Goal: Transaction & Acquisition: Purchase product/service

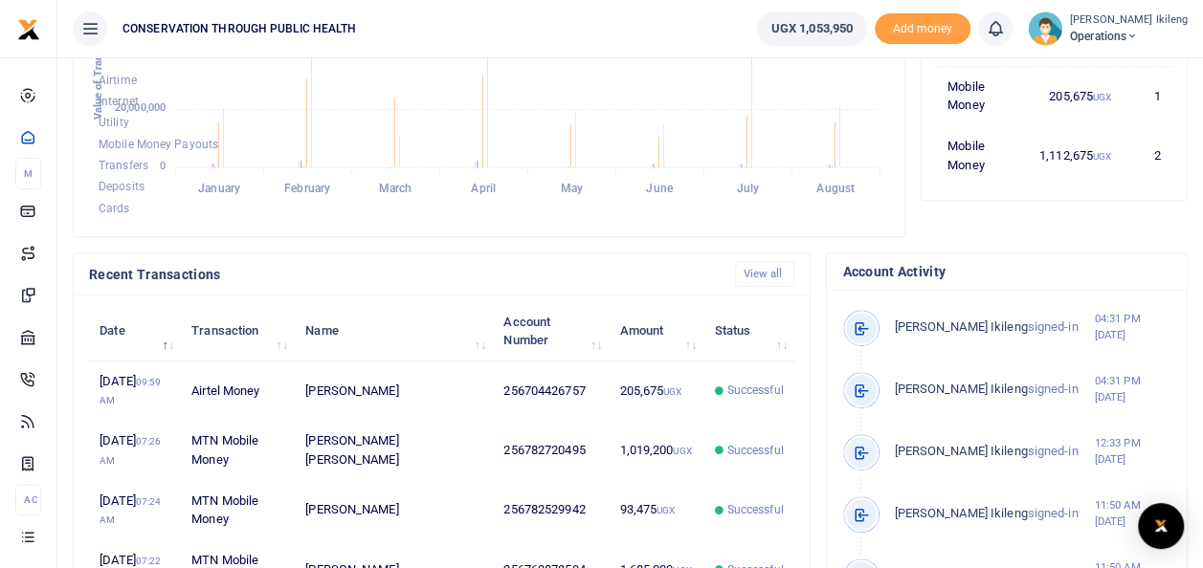
scroll to position [574, 0]
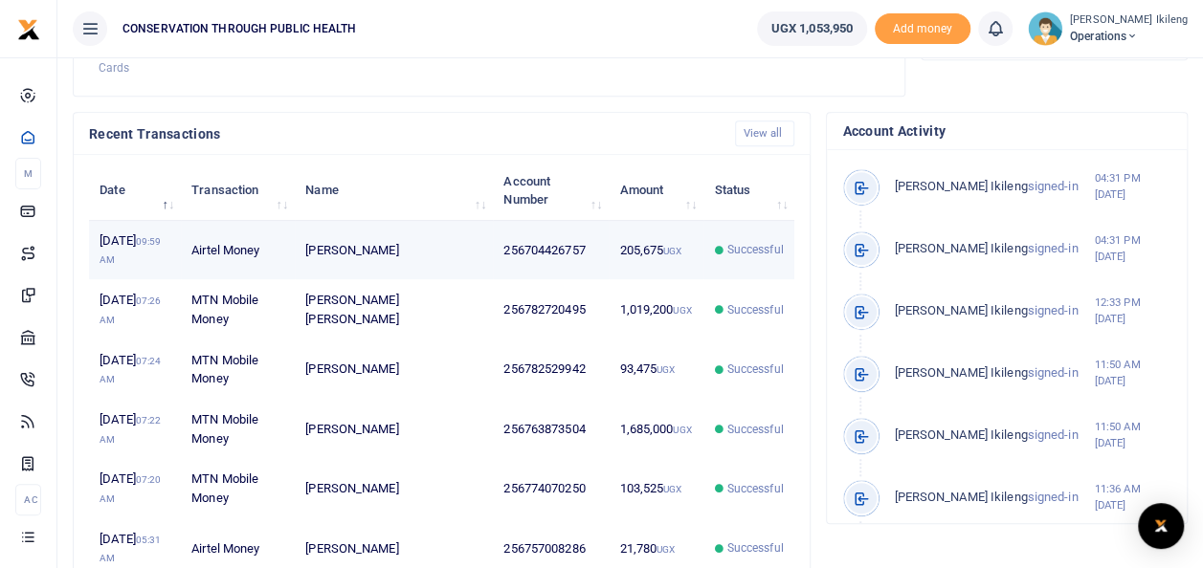
click at [754, 280] on td "Successful" at bounding box center [748, 250] width 91 height 59
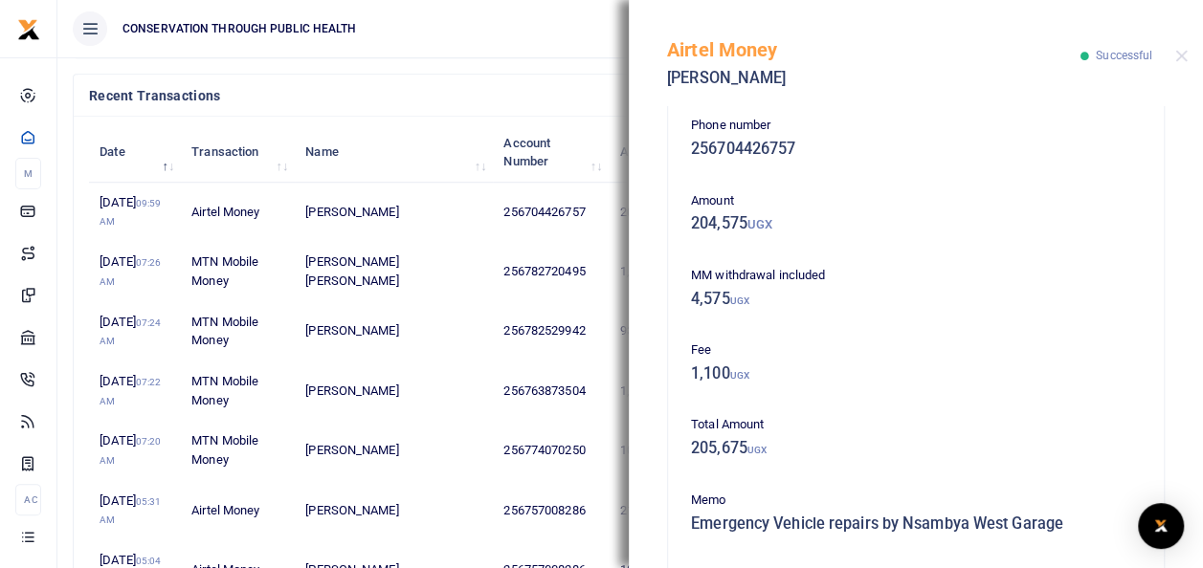
scroll to position [0, 0]
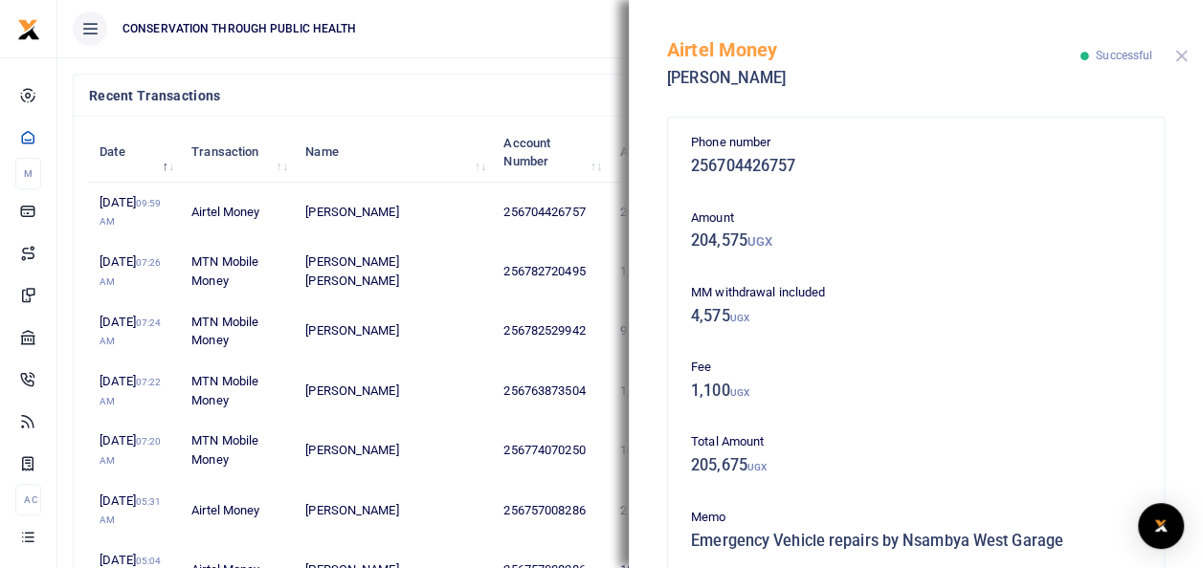
click at [1181, 55] on button "Close" at bounding box center [1181, 56] width 12 height 12
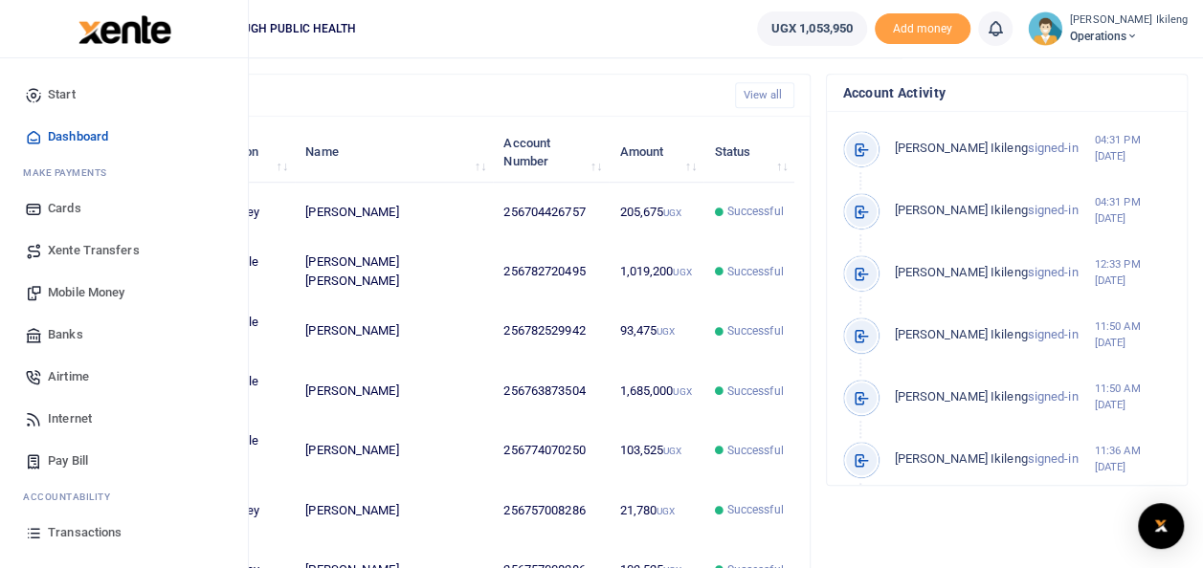
click at [52, 293] on span "Mobile Money" at bounding box center [86, 292] width 77 height 19
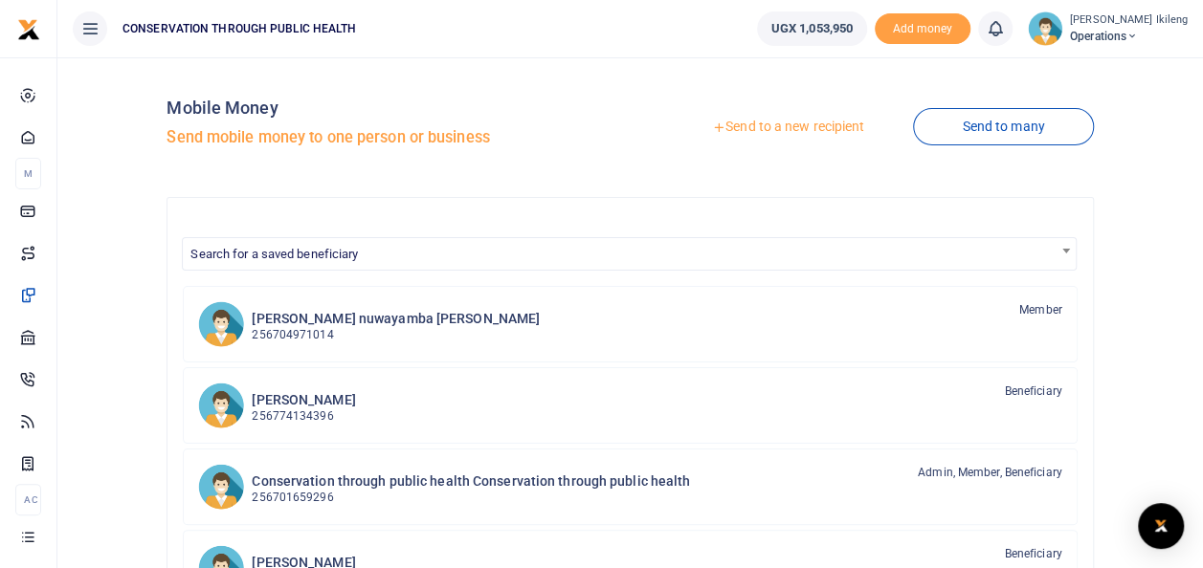
click at [810, 121] on link "Send to a new recipient" at bounding box center [788, 127] width 250 height 34
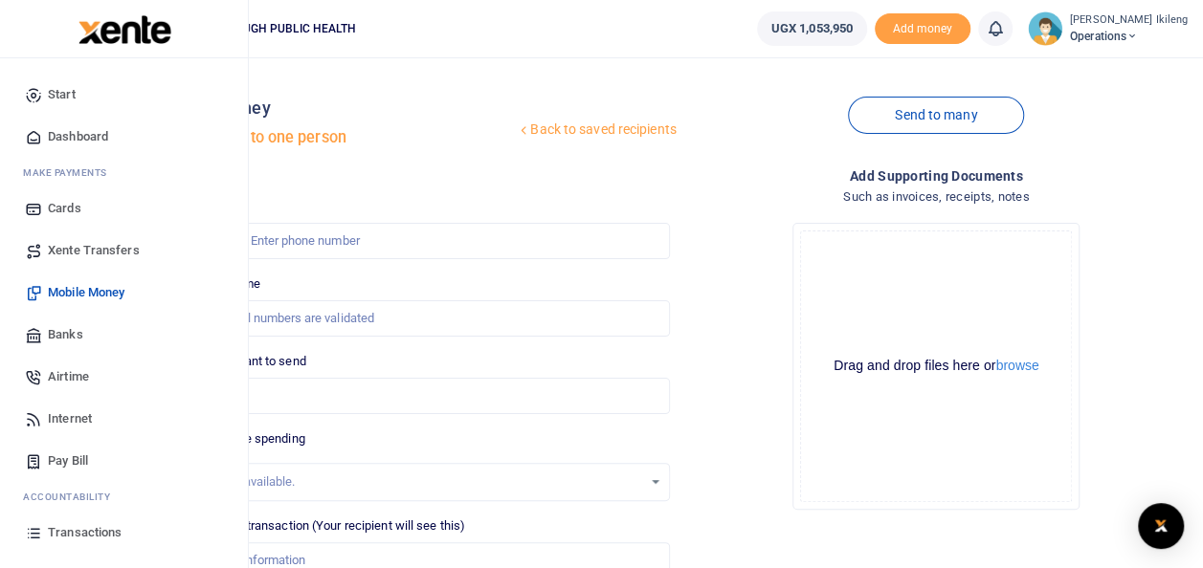
click at [85, 125] on link "Dashboard" at bounding box center [123, 137] width 217 height 42
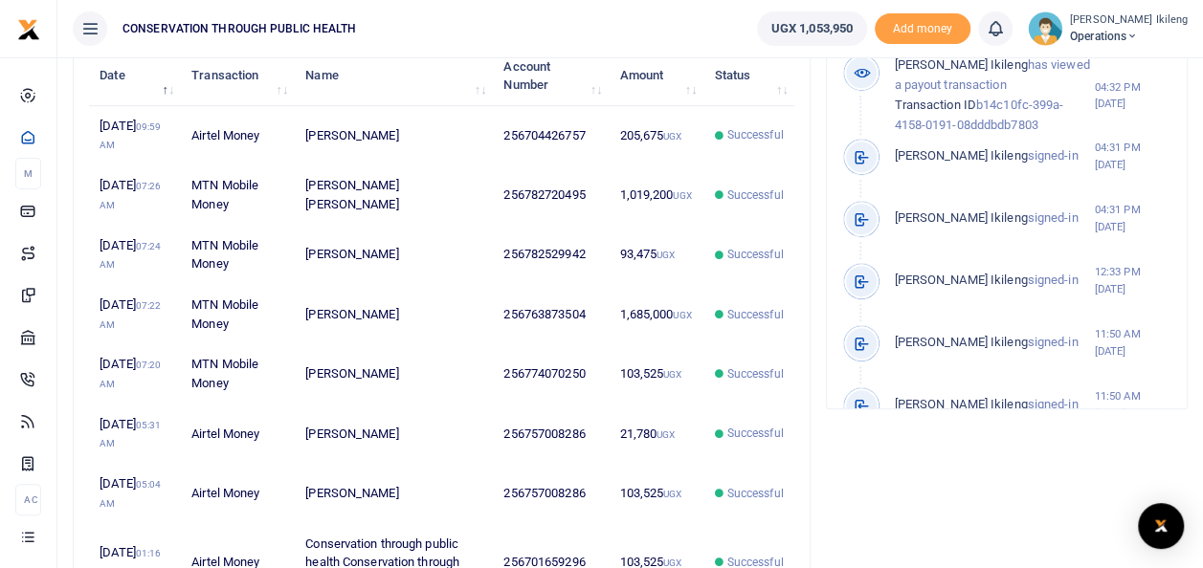
scroll to position [752, 0]
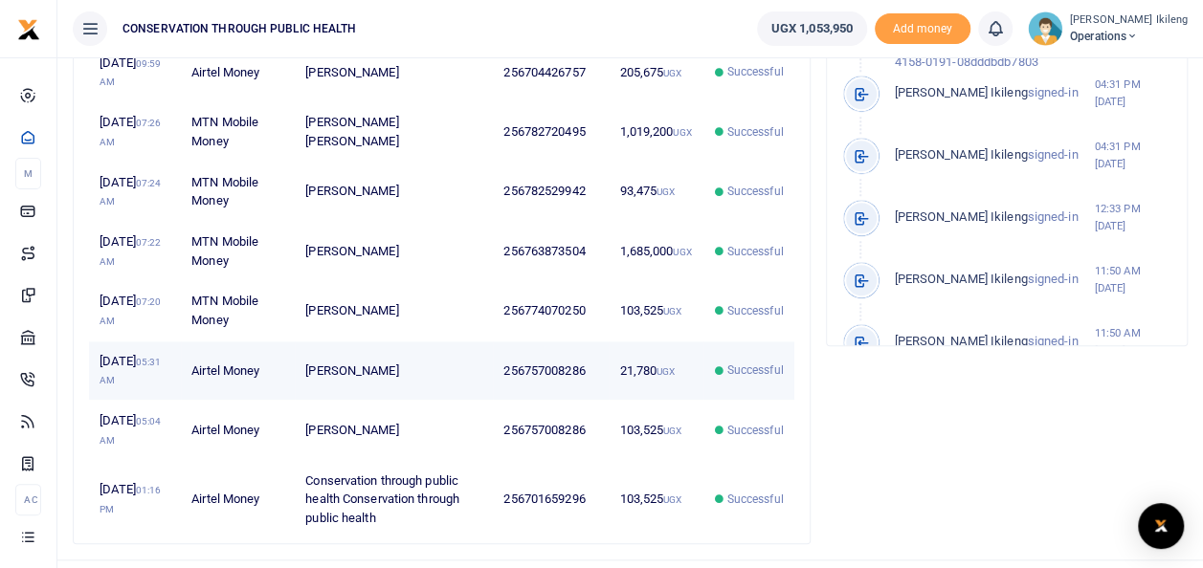
click at [674, 401] on td "21,780 UGX" at bounding box center [656, 371] width 95 height 59
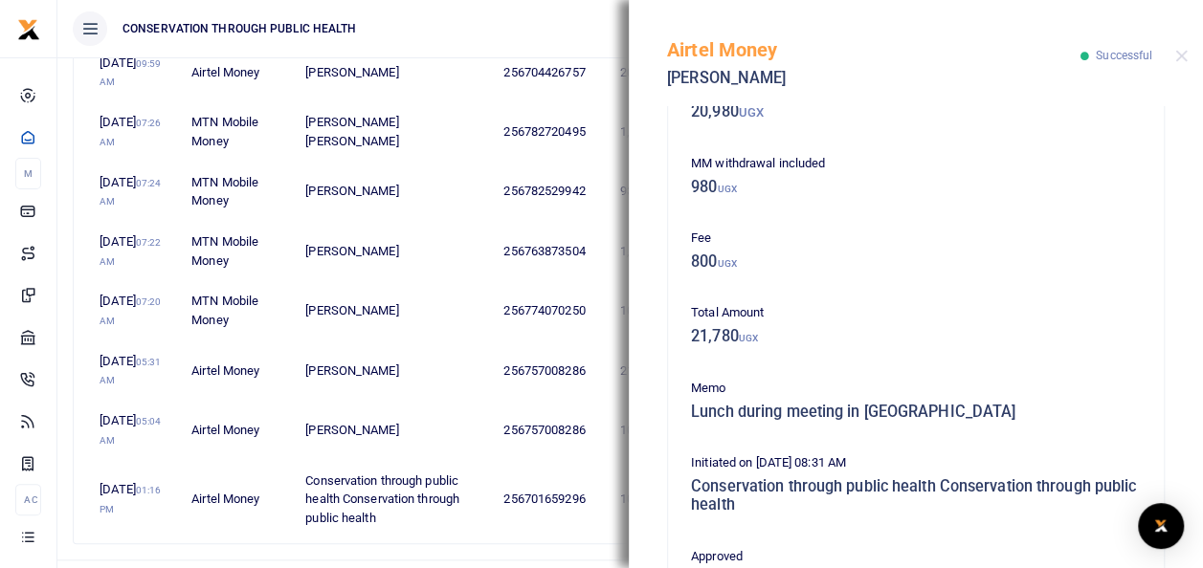
scroll to position [153, 0]
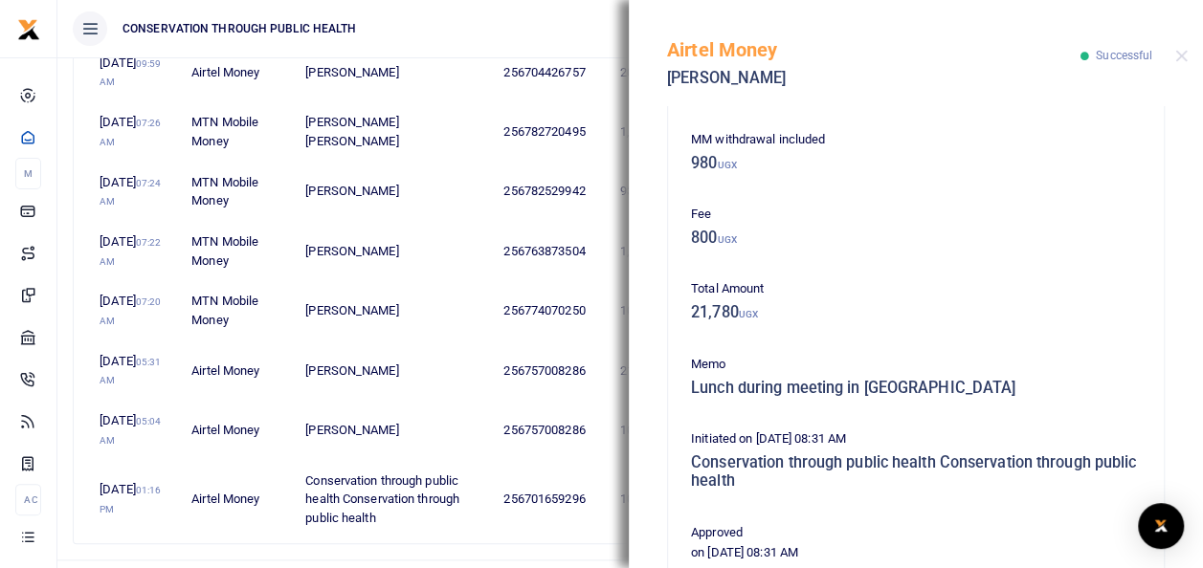
click at [539, 557] on div at bounding box center [601, 556] width 335 height 23
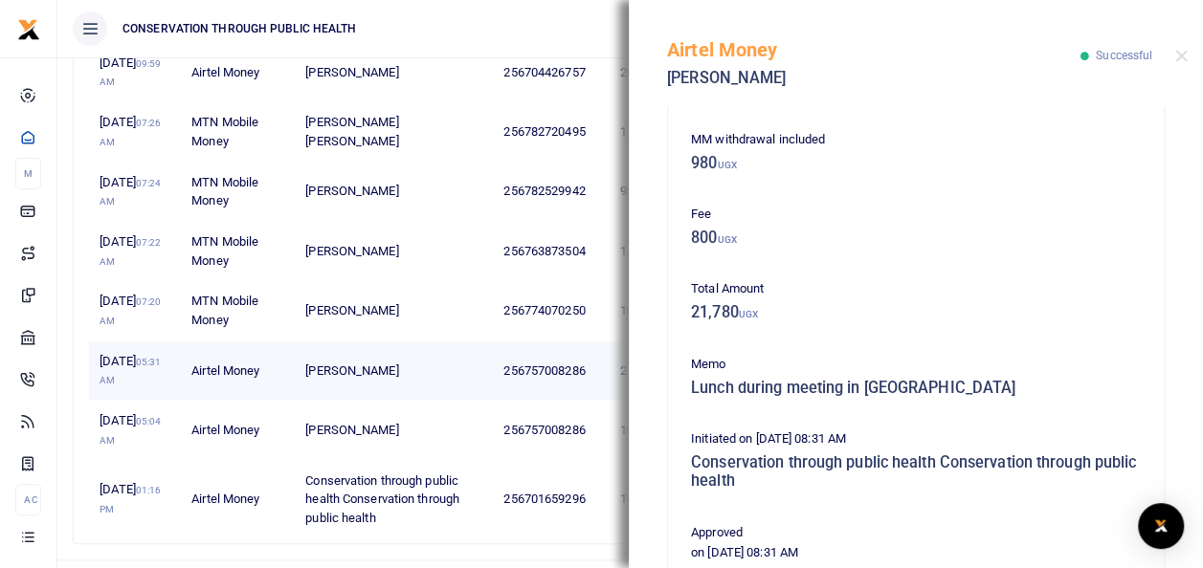
click at [557, 401] on td "256757008286" at bounding box center [551, 371] width 116 height 59
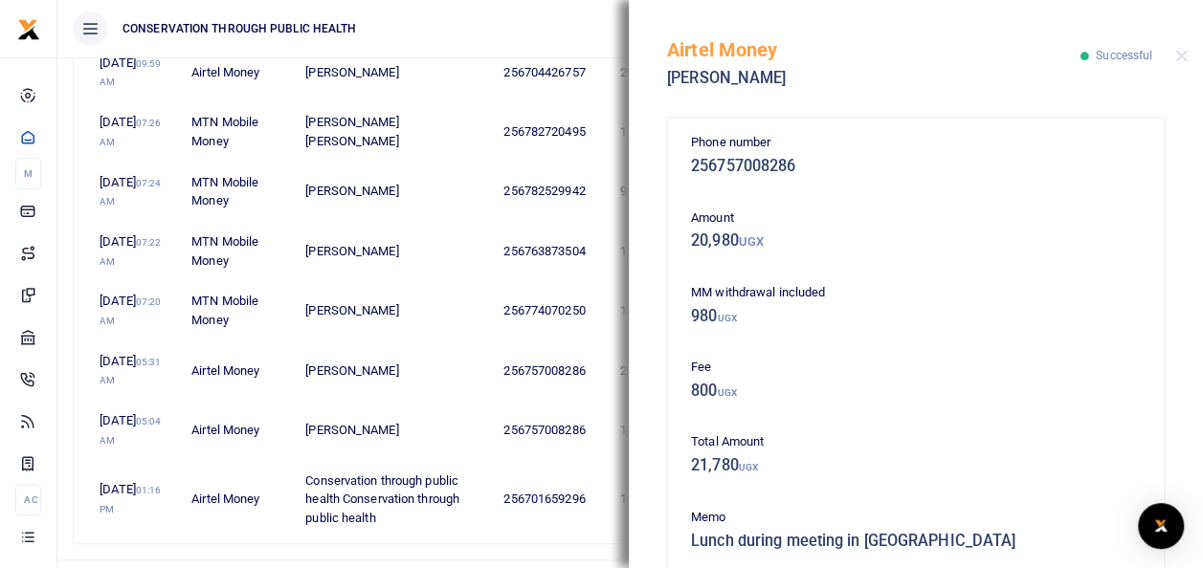
click at [1171, 56] on div "Airtel Money Paul Ebenezer Successful" at bounding box center [916, 53] width 574 height 106
click at [1178, 59] on button "Close" at bounding box center [1181, 56] width 12 height 12
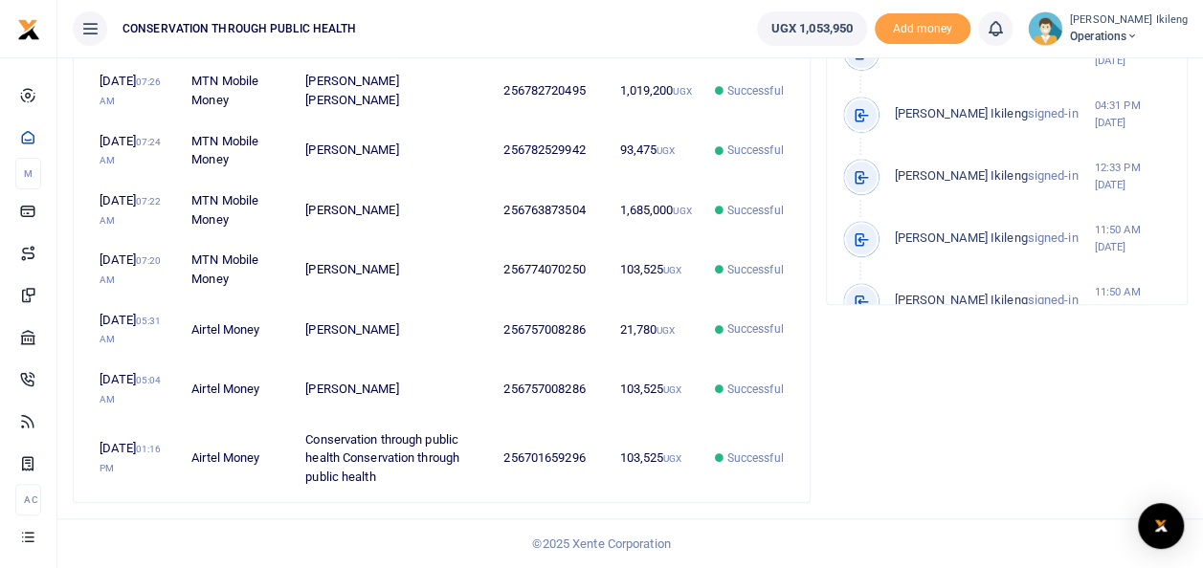
scroll to position [867, 0]
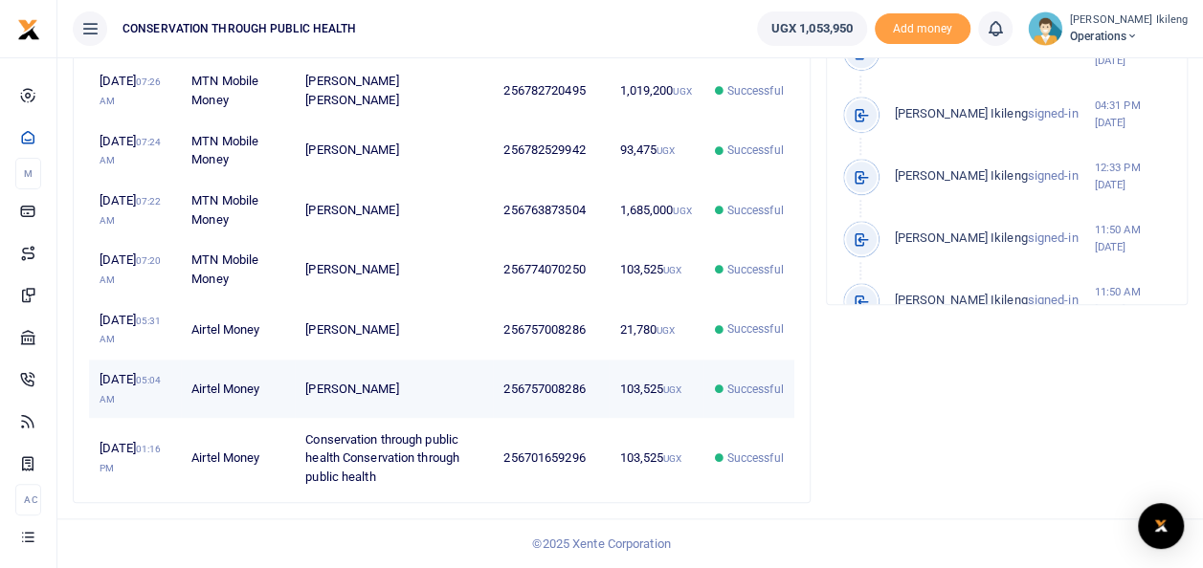
click at [528, 419] on td "256757008286" at bounding box center [551, 389] width 116 height 59
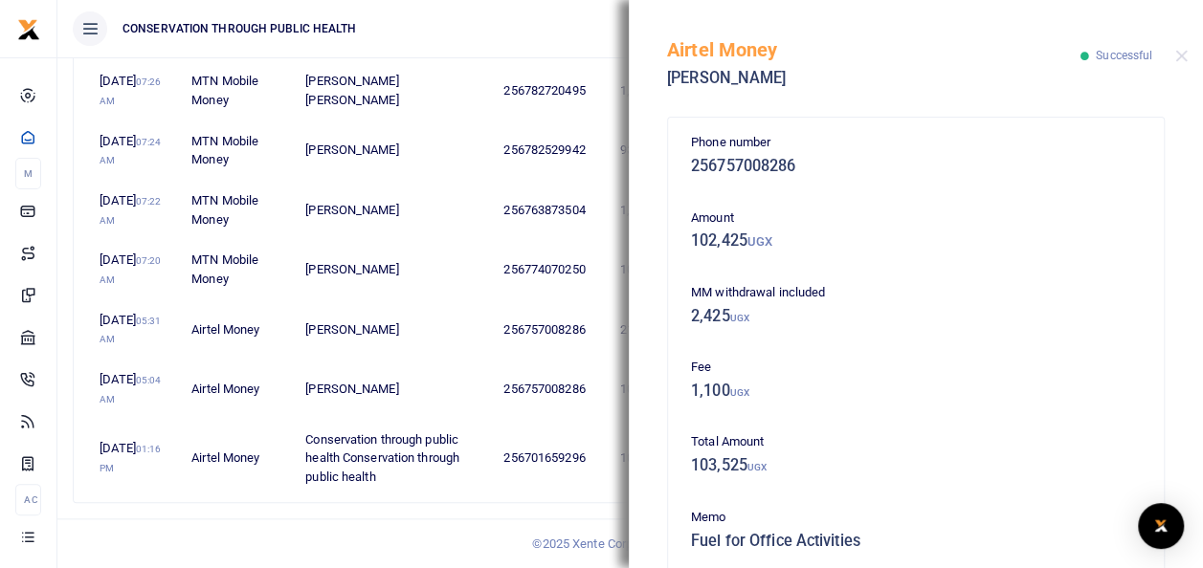
scroll to position [938, 0]
click at [390, 532] on footer "© 2025 Xente Corporation" at bounding box center [601, 544] width 1203 height 51
click at [1184, 52] on button "Close" at bounding box center [1181, 56] width 12 height 12
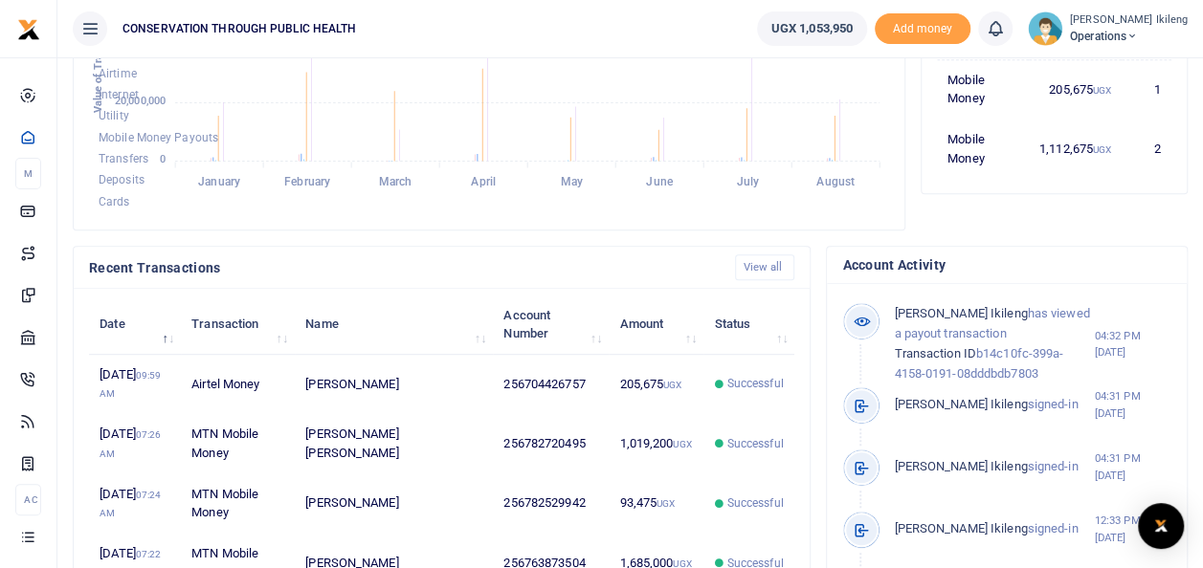
scroll to position [0, 0]
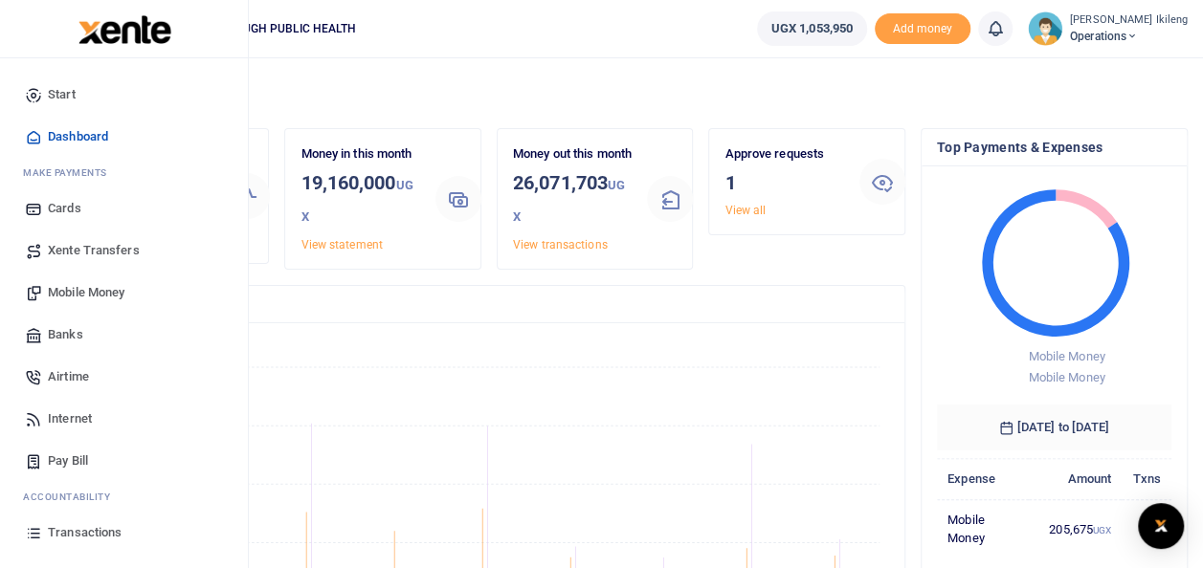
click at [51, 287] on span "Mobile Money" at bounding box center [86, 292] width 77 height 19
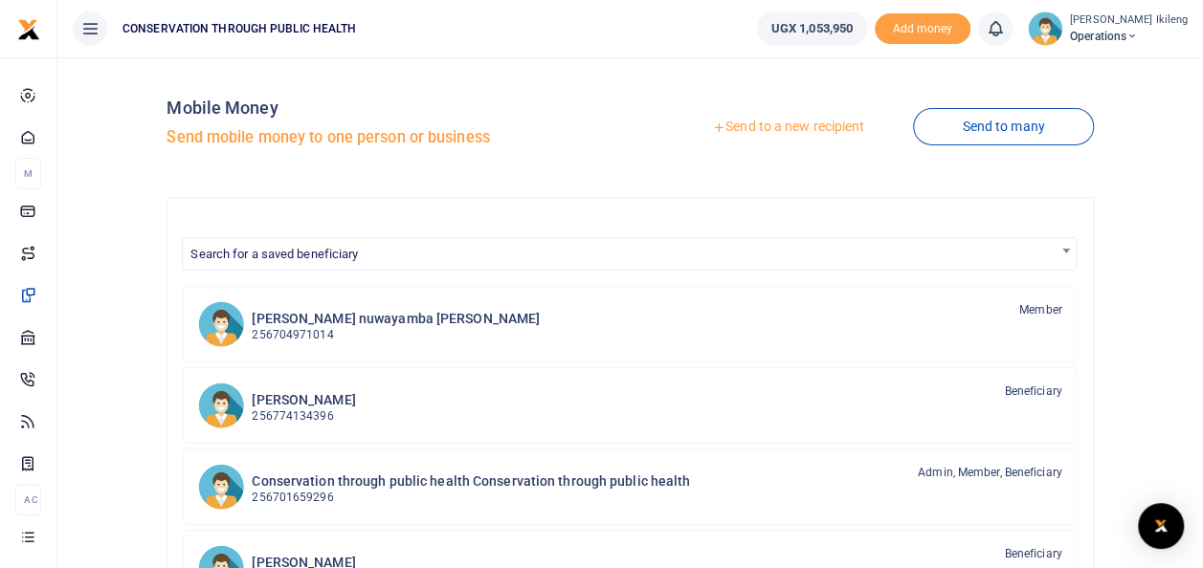
click at [817, 126] on link "Send to a new recipient" at bounding box center [788, 127] width 250 height 34
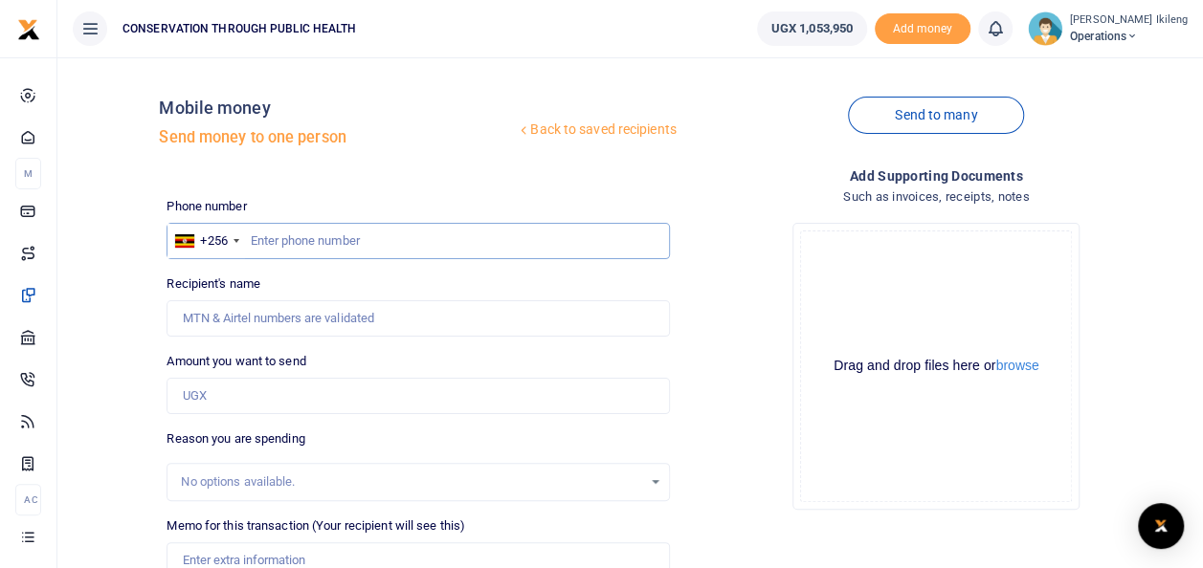
click at [318, 240] on input "text" at bounding box center [417, 241] width 502 height 36
type input "757008286"
type input "[PERSON_NAME]"
type input "757008286"
click at [349, 396] on input "Amount you want to send" at bounding box center [417, 396] width 502 height 36
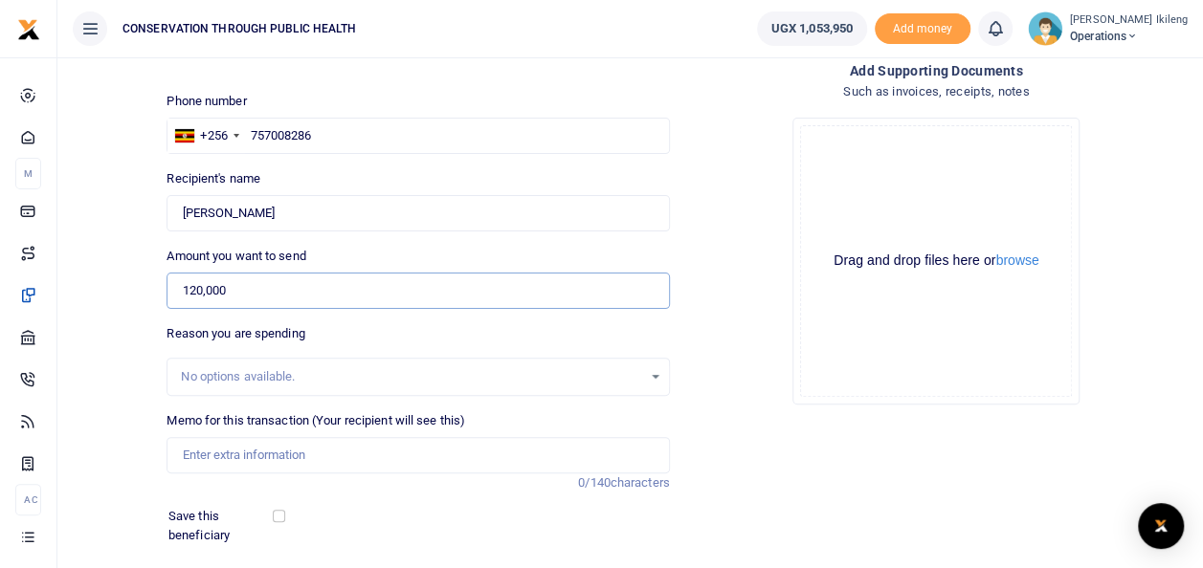
scroll to position [125, 0]
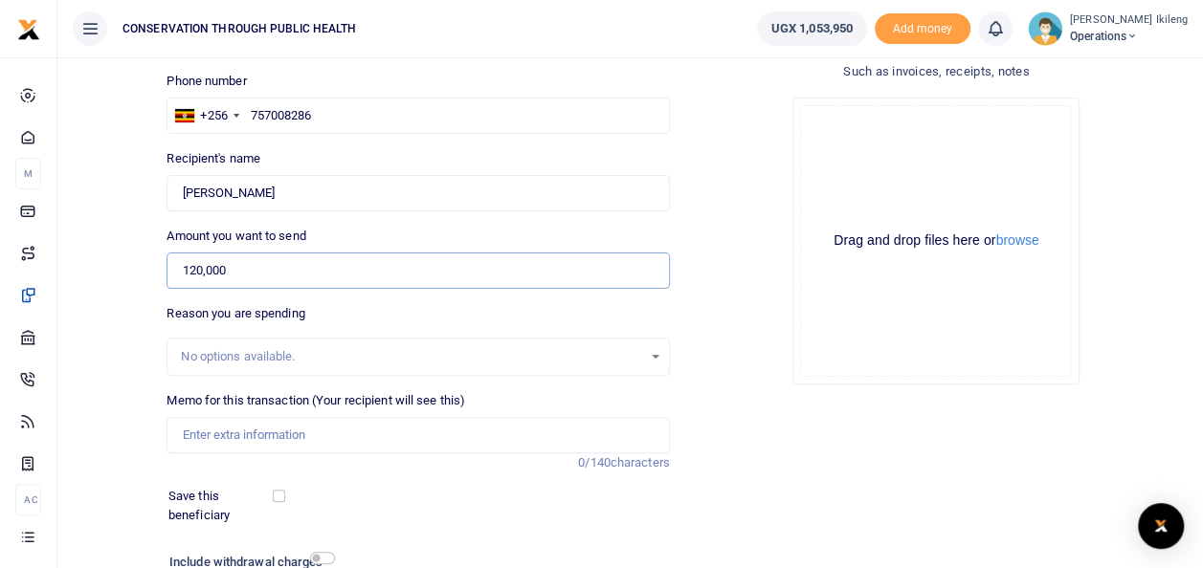
type input "120,000"
click at [451, 433] on input "Memo for this transaction (Your recipient will see this)" at bounding box center [417, 435] width 502 height 36
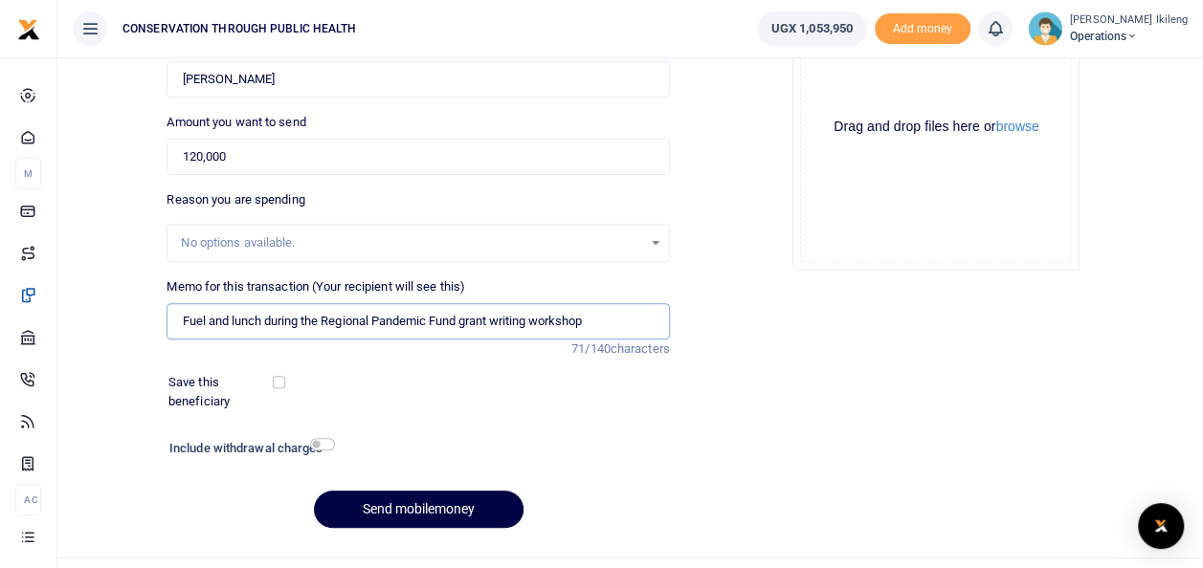
scroll to position [240, 0]
type input "Fuel and lunch during the Regional Pandemic Fund grant writing workshop"
click at [327, 443] on input "checkbox" at bounding box center [322, 443] width 25 height 12
checkbox input "true"
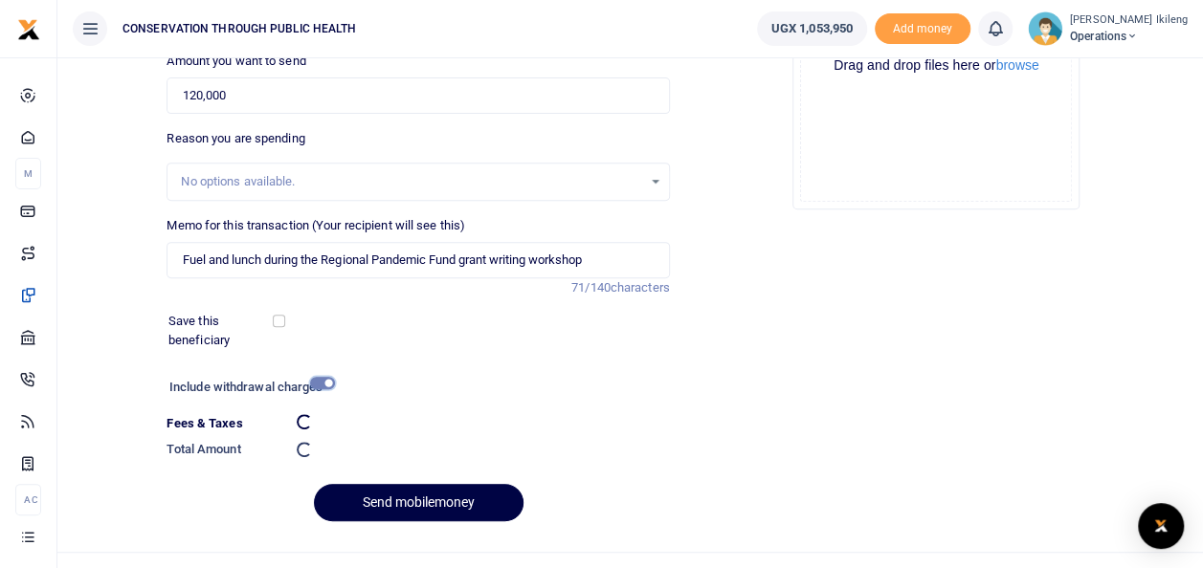
scroll to position [317, 0]
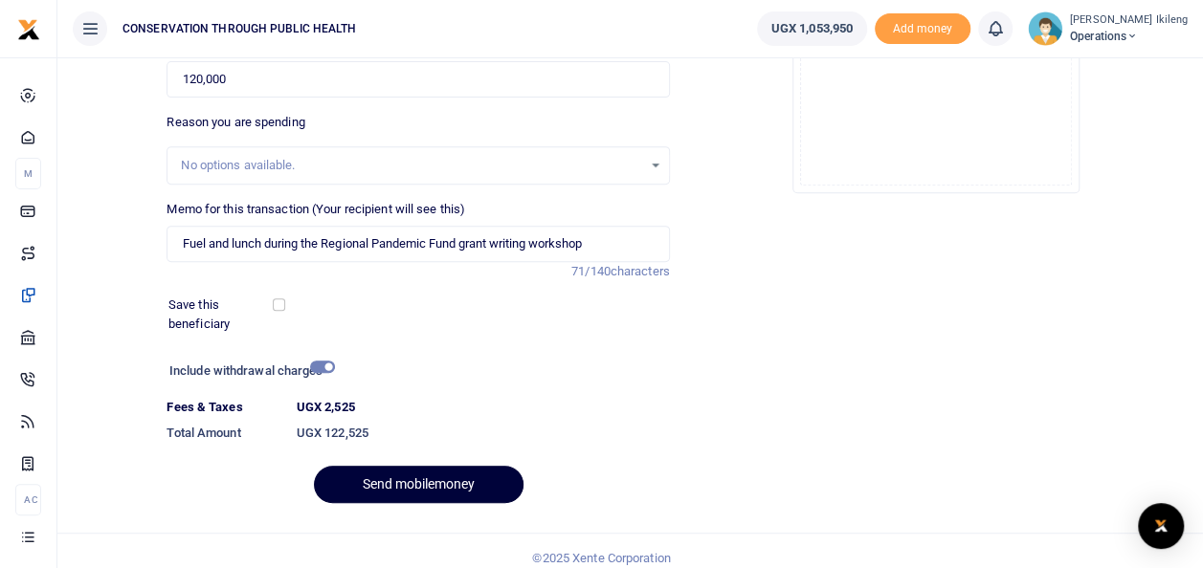
click at [400, 471] on button "Send mobilemoney" at bounding box center [419, 484] width 210 height 37
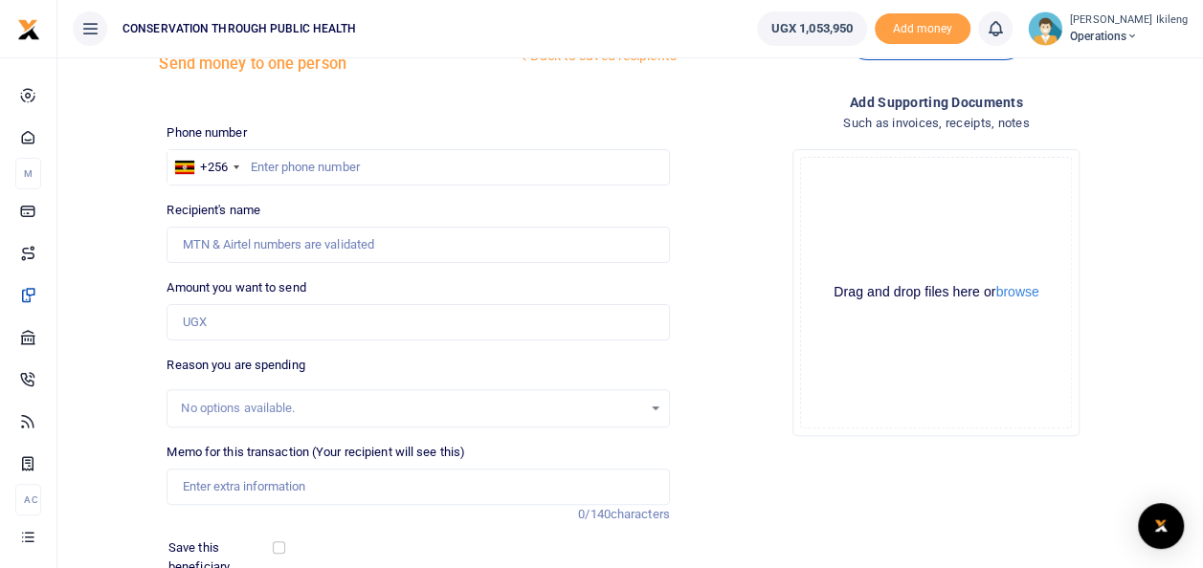
scroll to position [73, 0]
click at [495, 167] on input "text" at bounding box center [417, 168] width 502 height 36
type input "776854775"
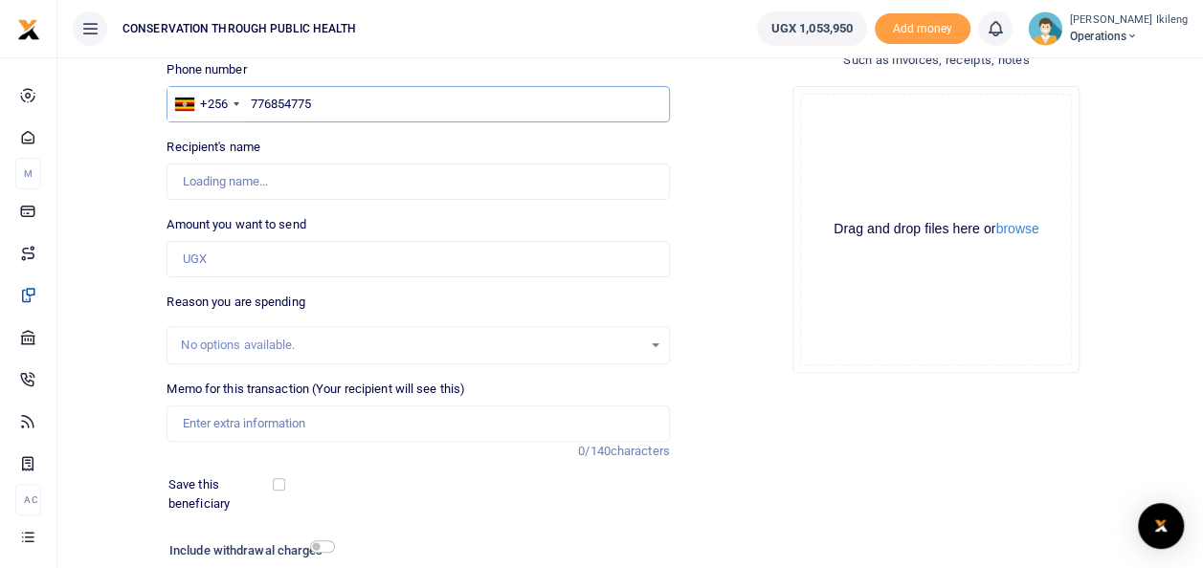
scroll to position [209, 0]
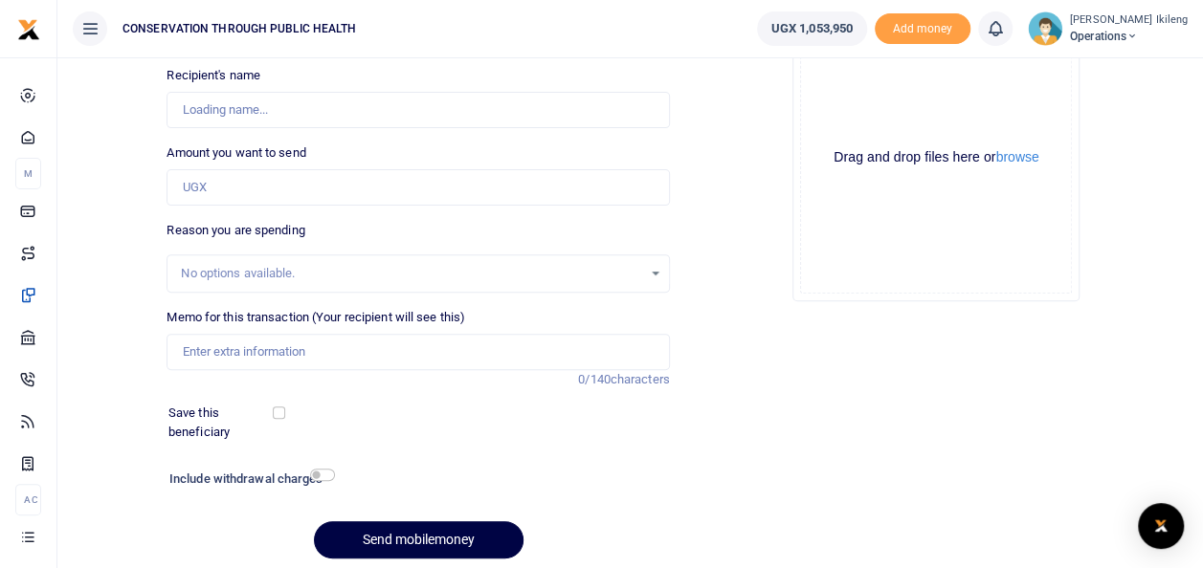
type input "William Abigaba"
type input "776854775"
click at [552, 185] on input "Amount you want to send" at bounding box center [417, 187] width 502 height 36
type input "100,000"
click at [484, 358] on input "Memo for this transaction (Your recipient will see this)" at bounding box center [417, 352] width 502 height 36
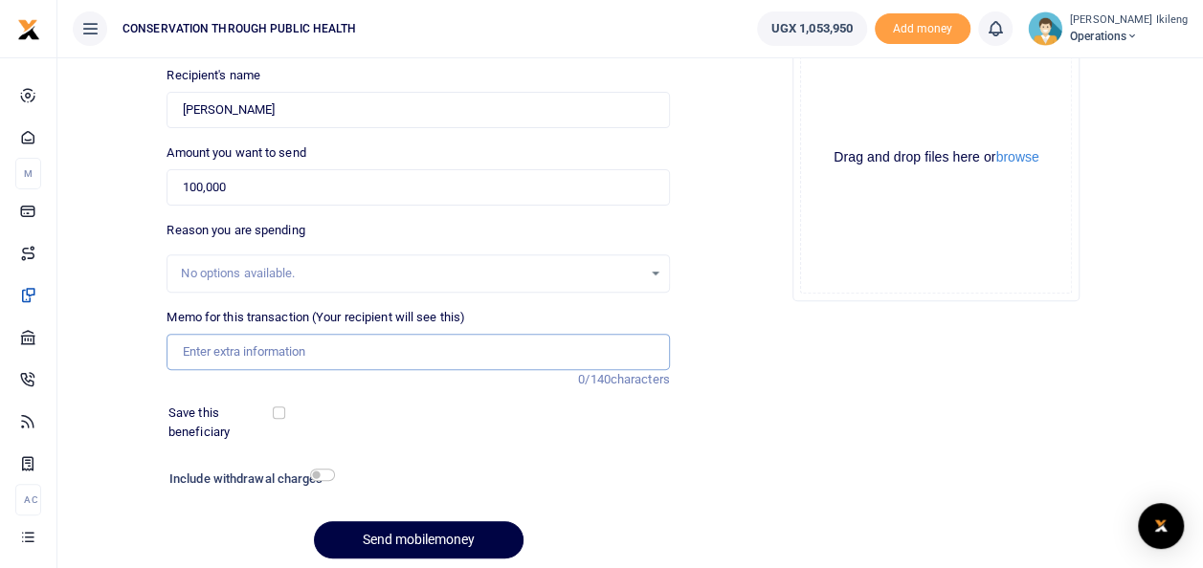
type input "fuel for office work"
click at [326, 469] on input "checkbox" at bounding box center [322, 475] width 25 height 12
checkbox input "true"
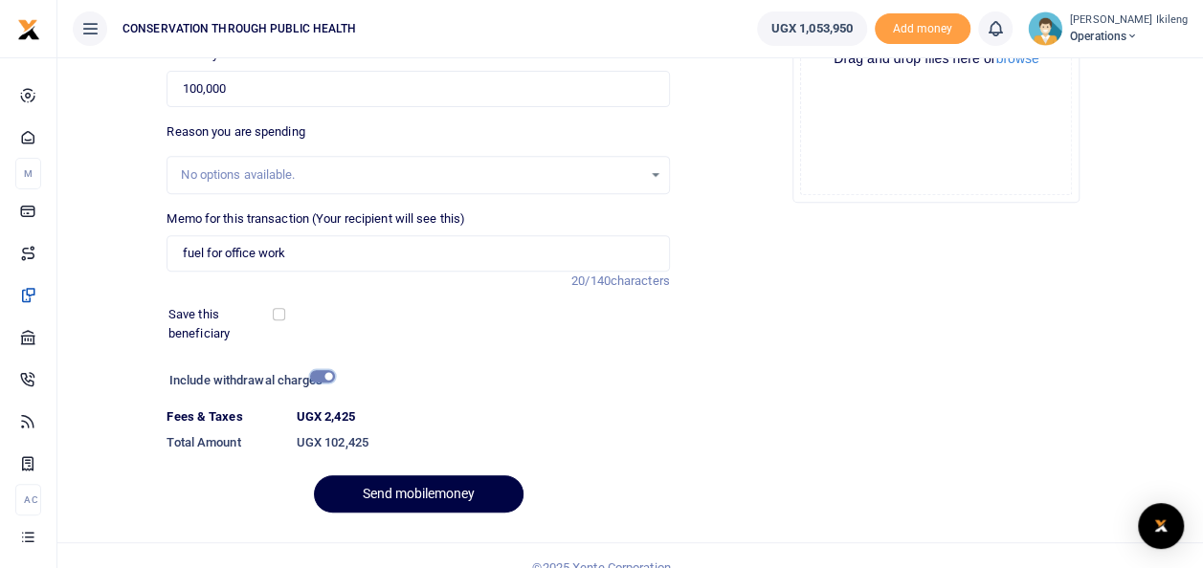
scroll to position [330, 0]
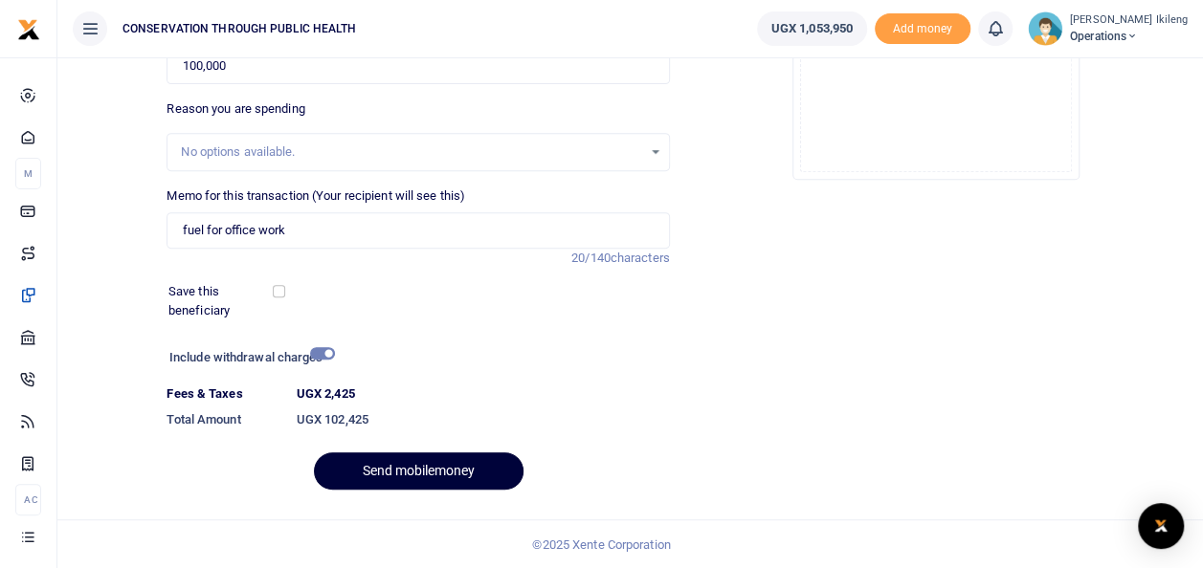
click at [454, 465] on button "Send mobilemoney" at bounding box center [419, 471] width 210 height 37
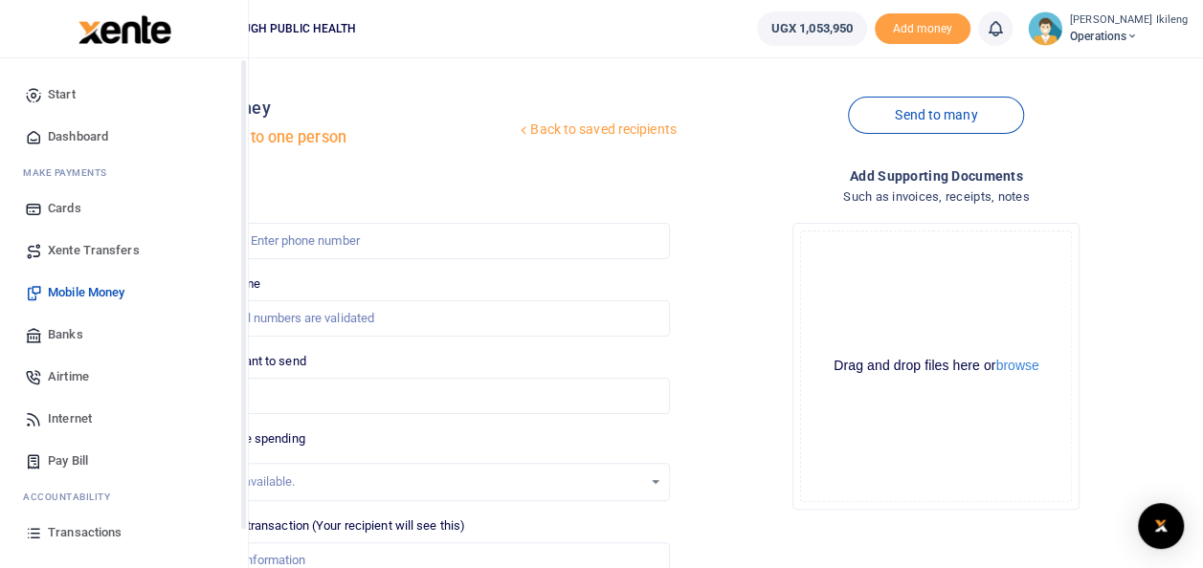
click at [88, 132] on span "Dashboard" at bounding box center [78, 136] width 60 height 19
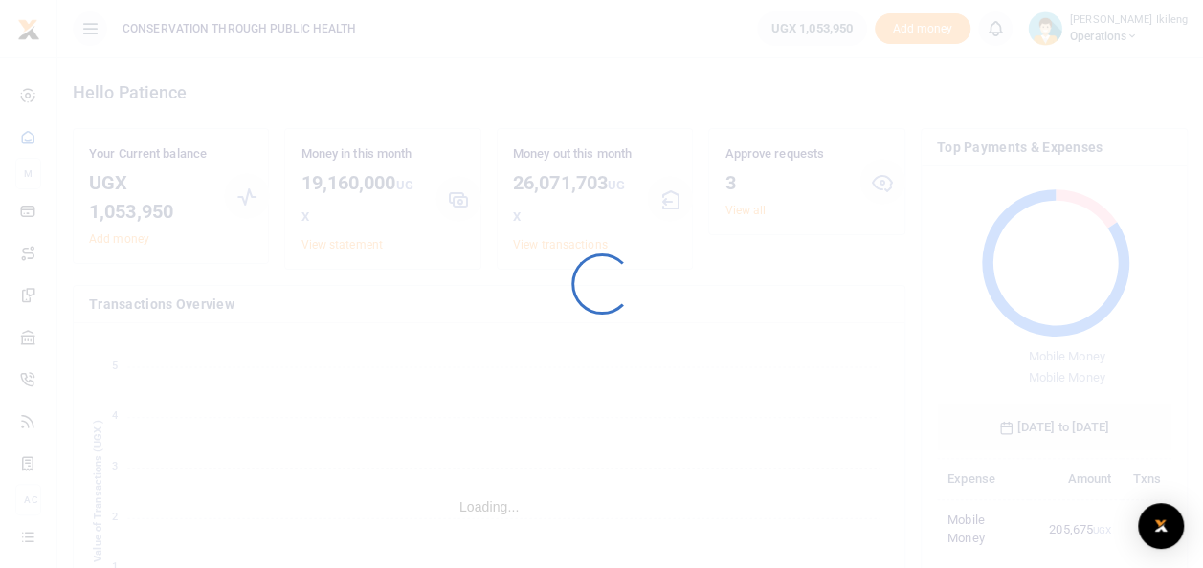
scroll to position [15, 15]
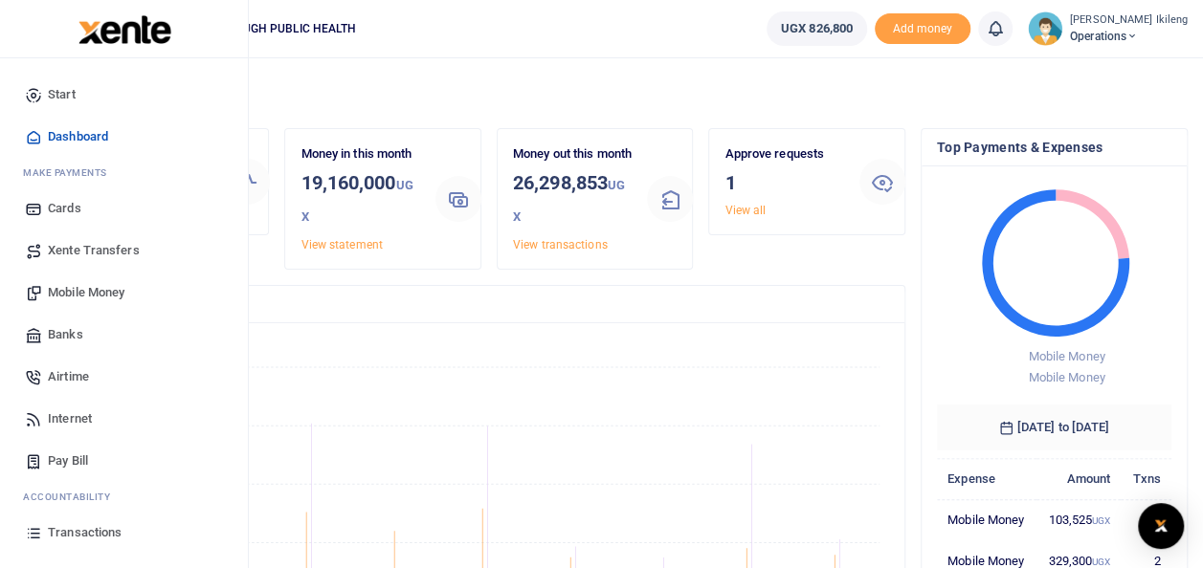
click at [78, 283] on span "Mobile Money" at bounding box center [86, 292] width 77 height 19
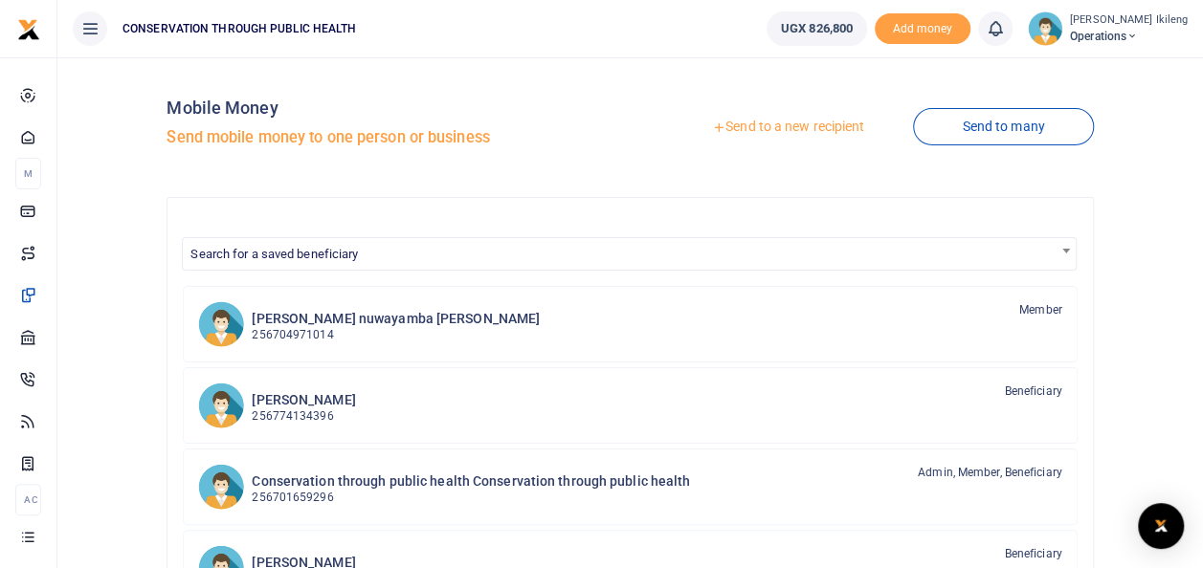
click at [790, 125] on link "Send to a new recipient" at bounding box center [788, 127] width 250 height 34
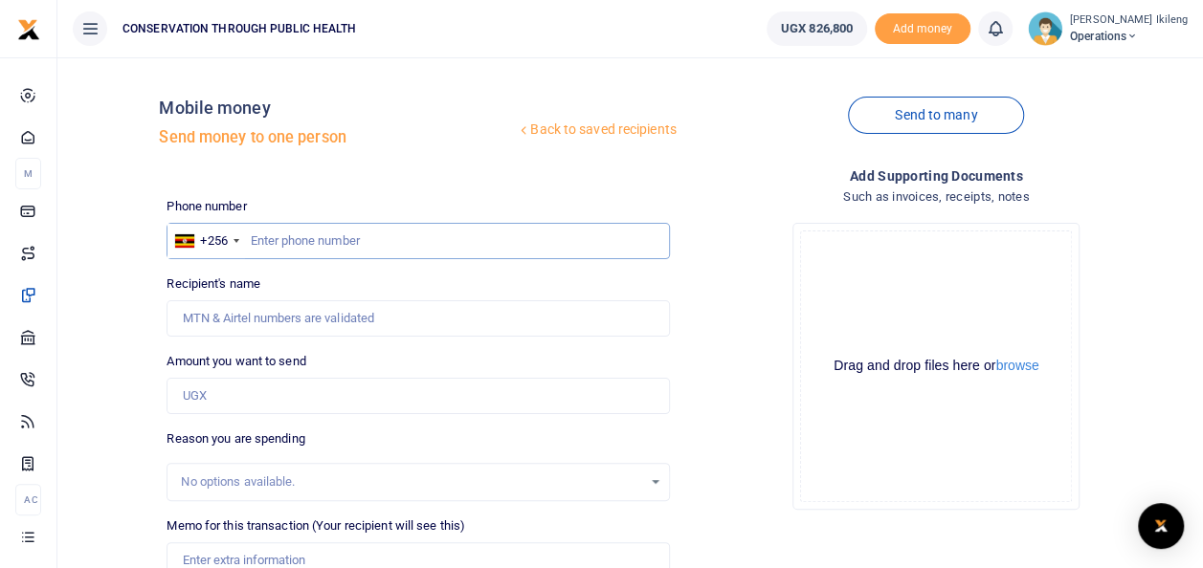
click at [335, 237] on input "text" at bounding box center [417, 241] width 502 height 36
type input "774070250"
type input "[PERSON_NAME]"
type input "774070250"
click at [263, 396] on input "Amount you want to send" at bounding box center [417, 396] width 502 height 36
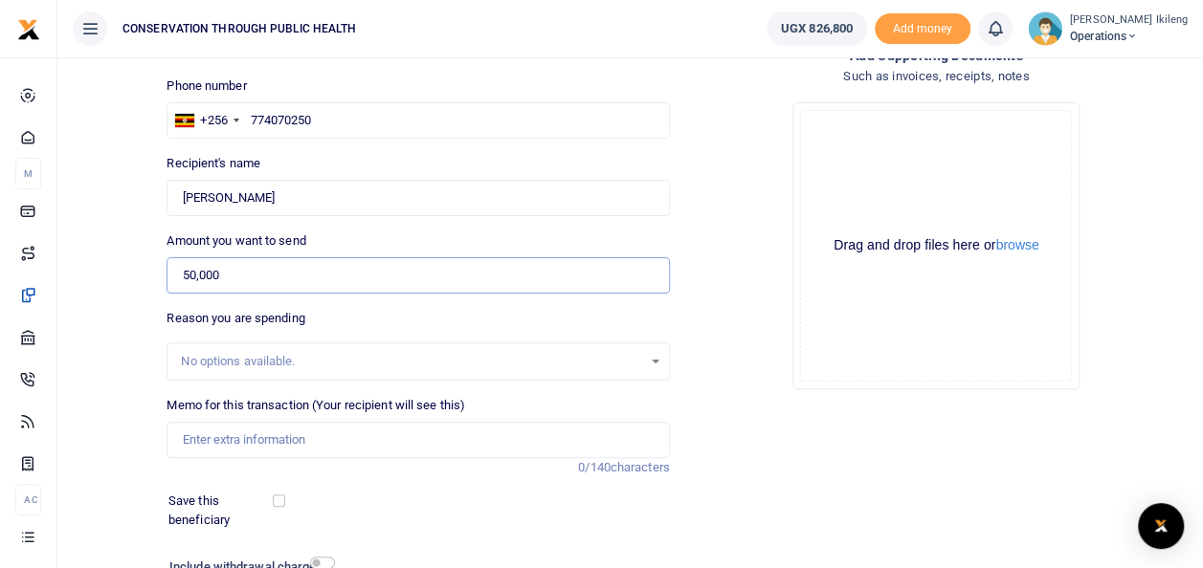
scroll to position [121, 0]
type input "50,000"
click at [224, 448] on input "Memo for this transaction (Your recipient will see this)" at bounding box center [417, 440] width 502 height 36
type input "fuel for office work"
click at [324, 559] on input "checkbox" at bounding box center [322, 563] width 25 height 12
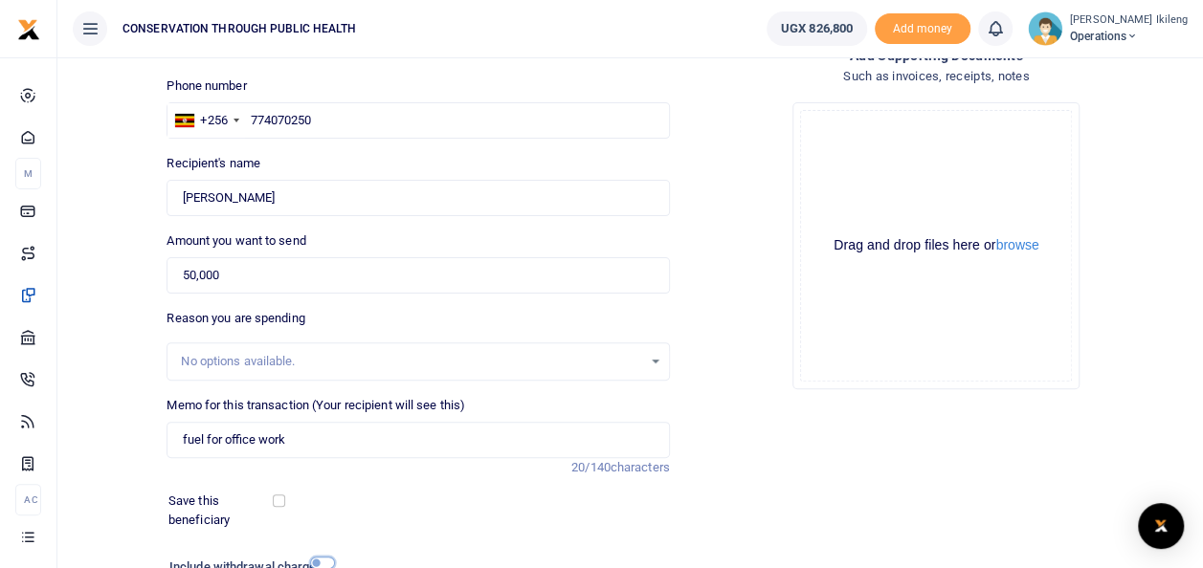
checkbox input "true"
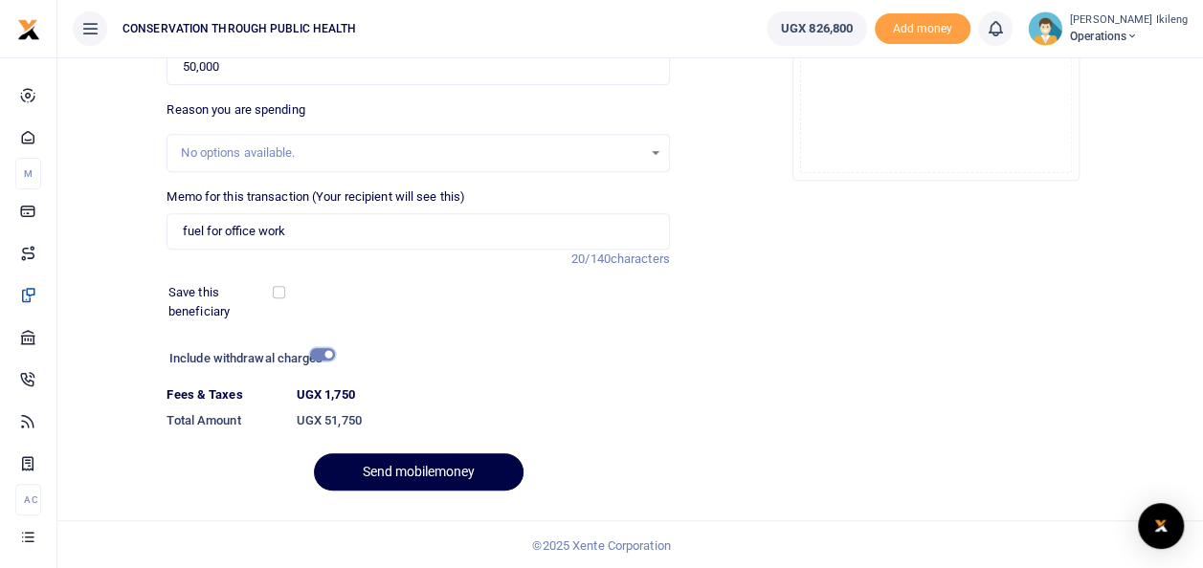
scroll to position [330, 0]
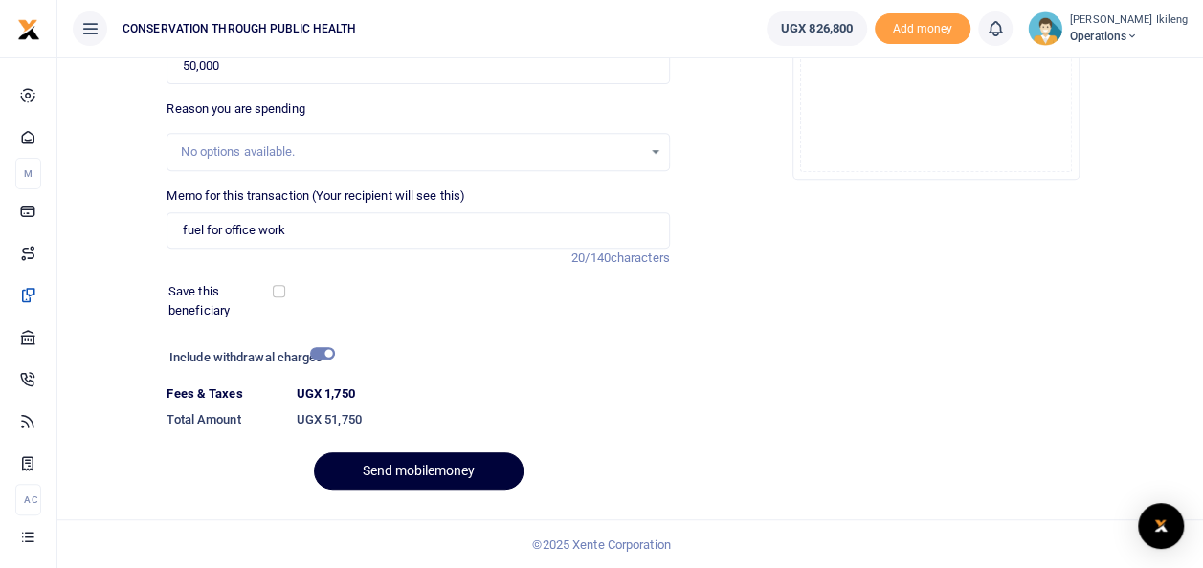
click at [387, 476] on button "Send mobilemoney" at bounding box center [419, 471] width 210 height 37
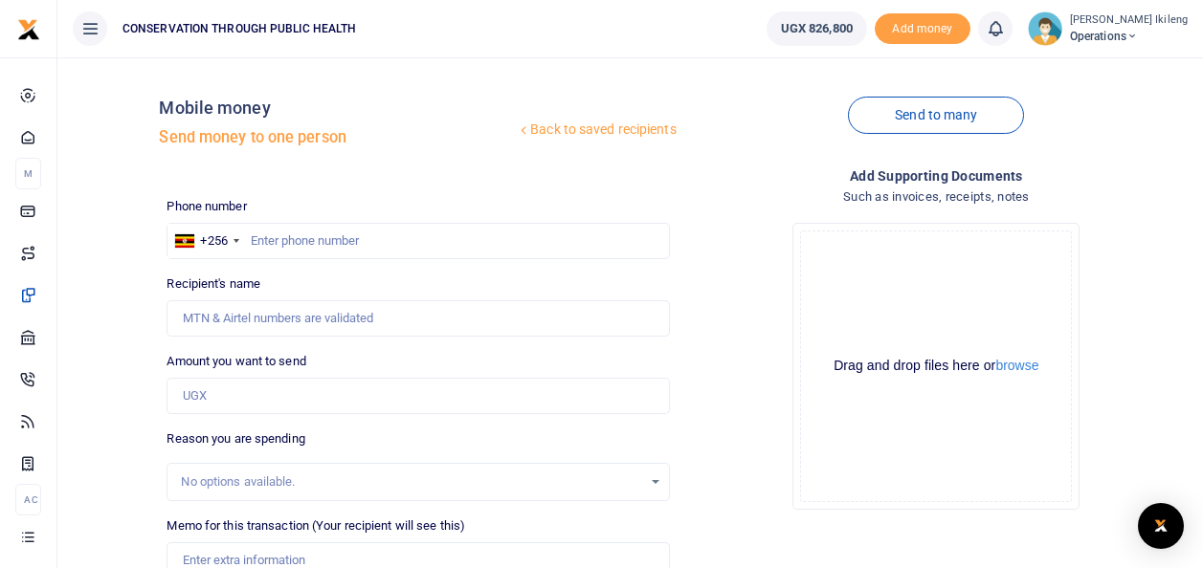
scroll to position [277, 0]
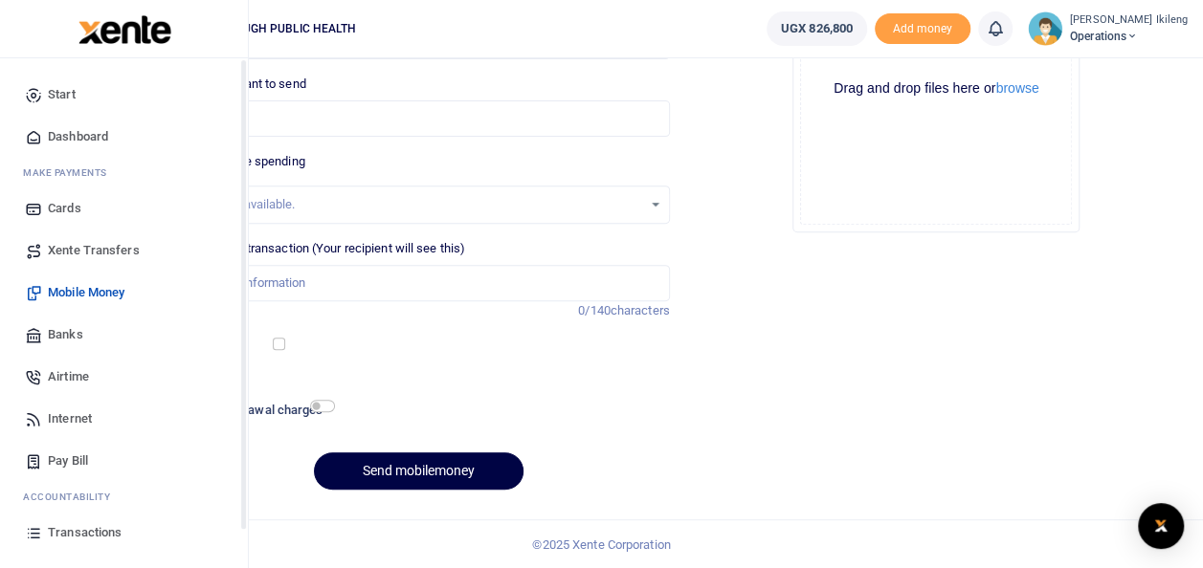
click at [67, 138] on span "Dashboard" at bounding box center [78, 136] width 60 height 19
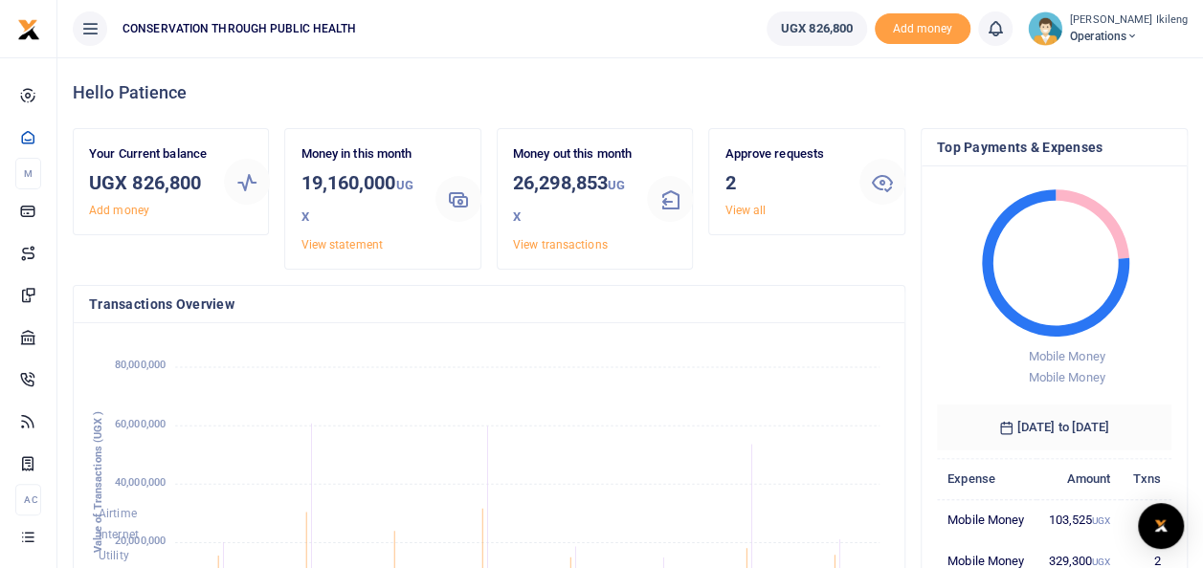
scroll to position [497, 0]
